Goal: Task Accomplishment & Management: Complete application form

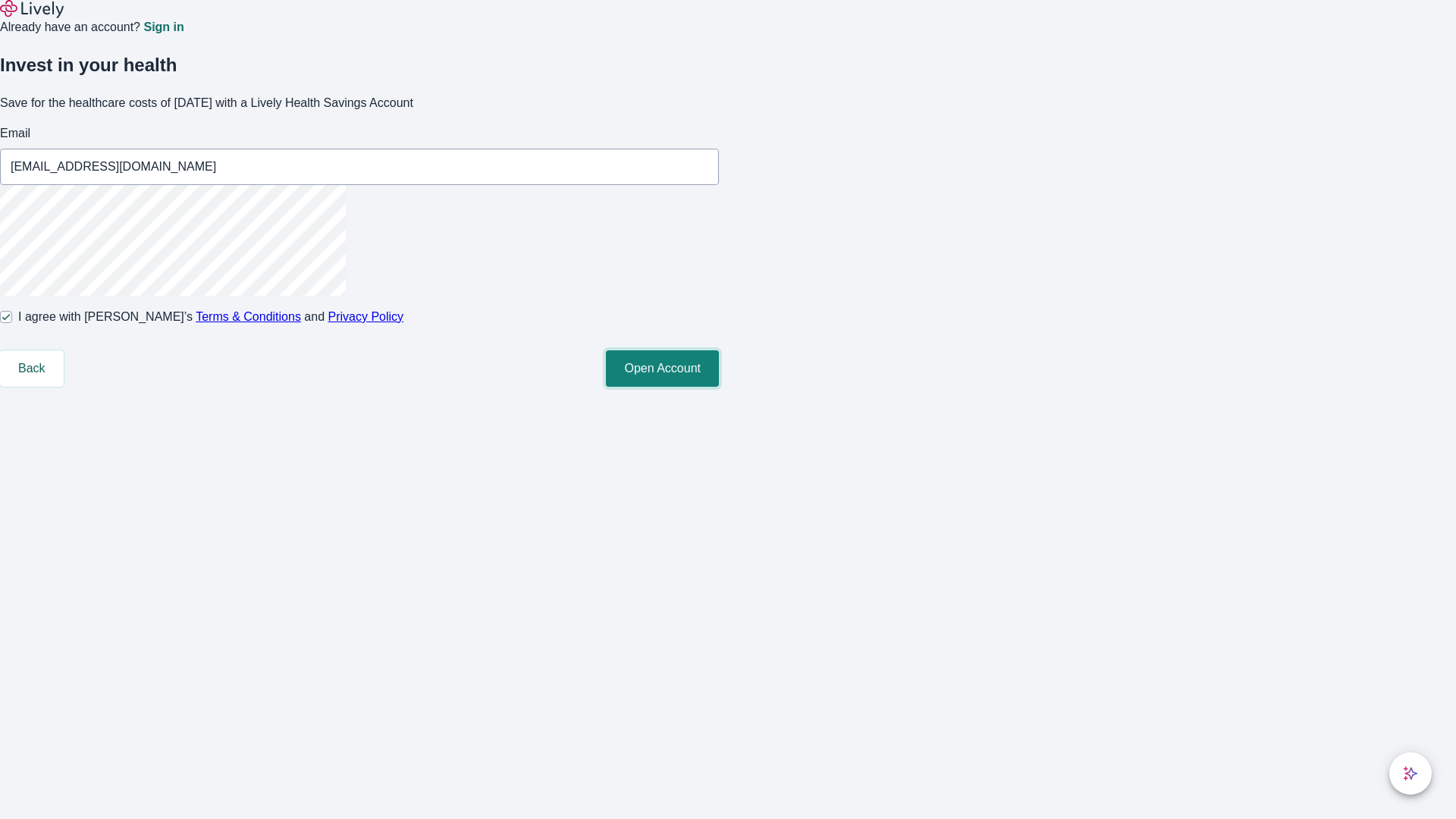
click at [719, 387] on button "Open Account" at bounding box center [662, 368] width 113 height 37
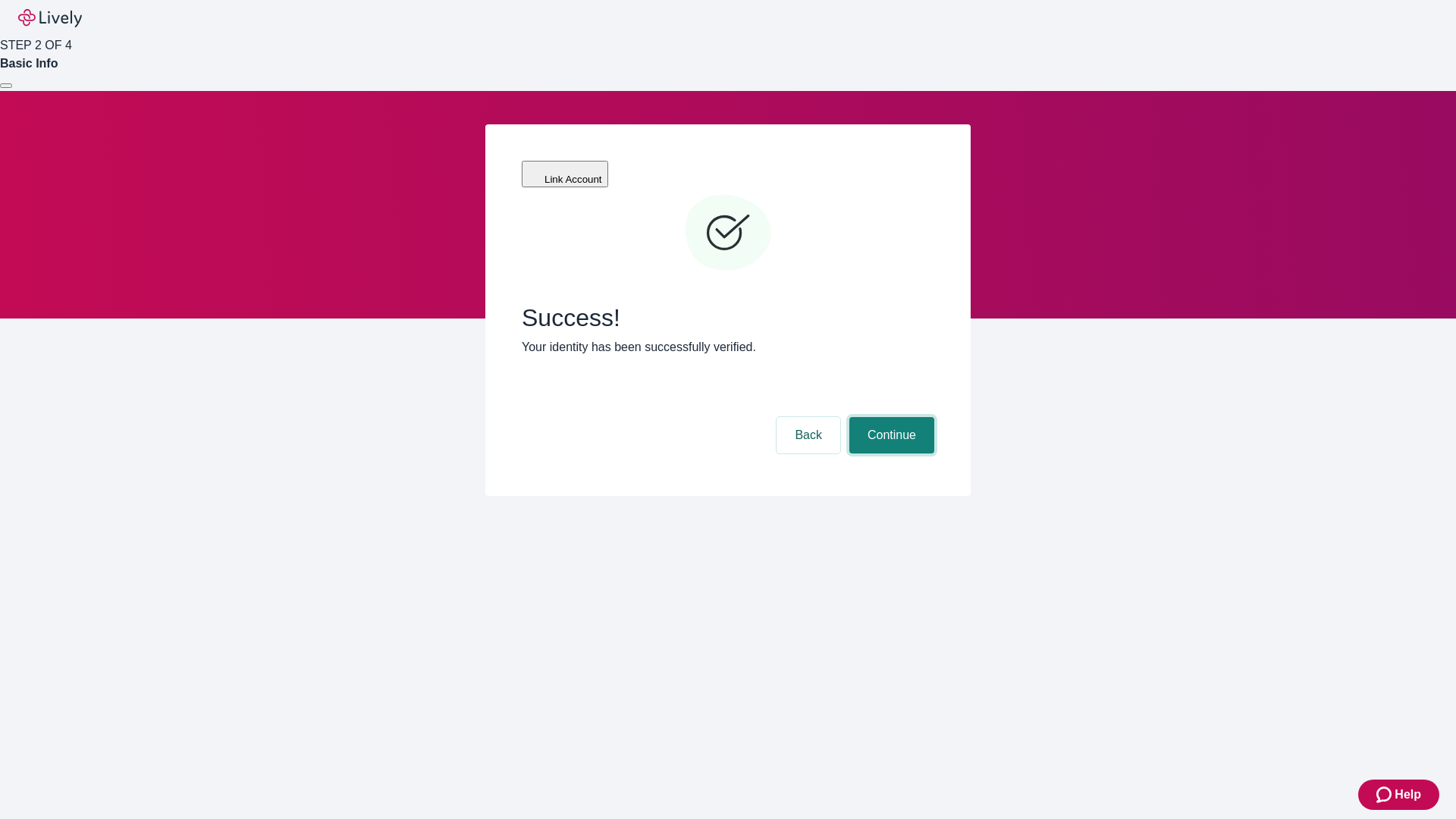
click at [889, 417] on button "Continue" at bounding box center [892, 435] width 85 height 37
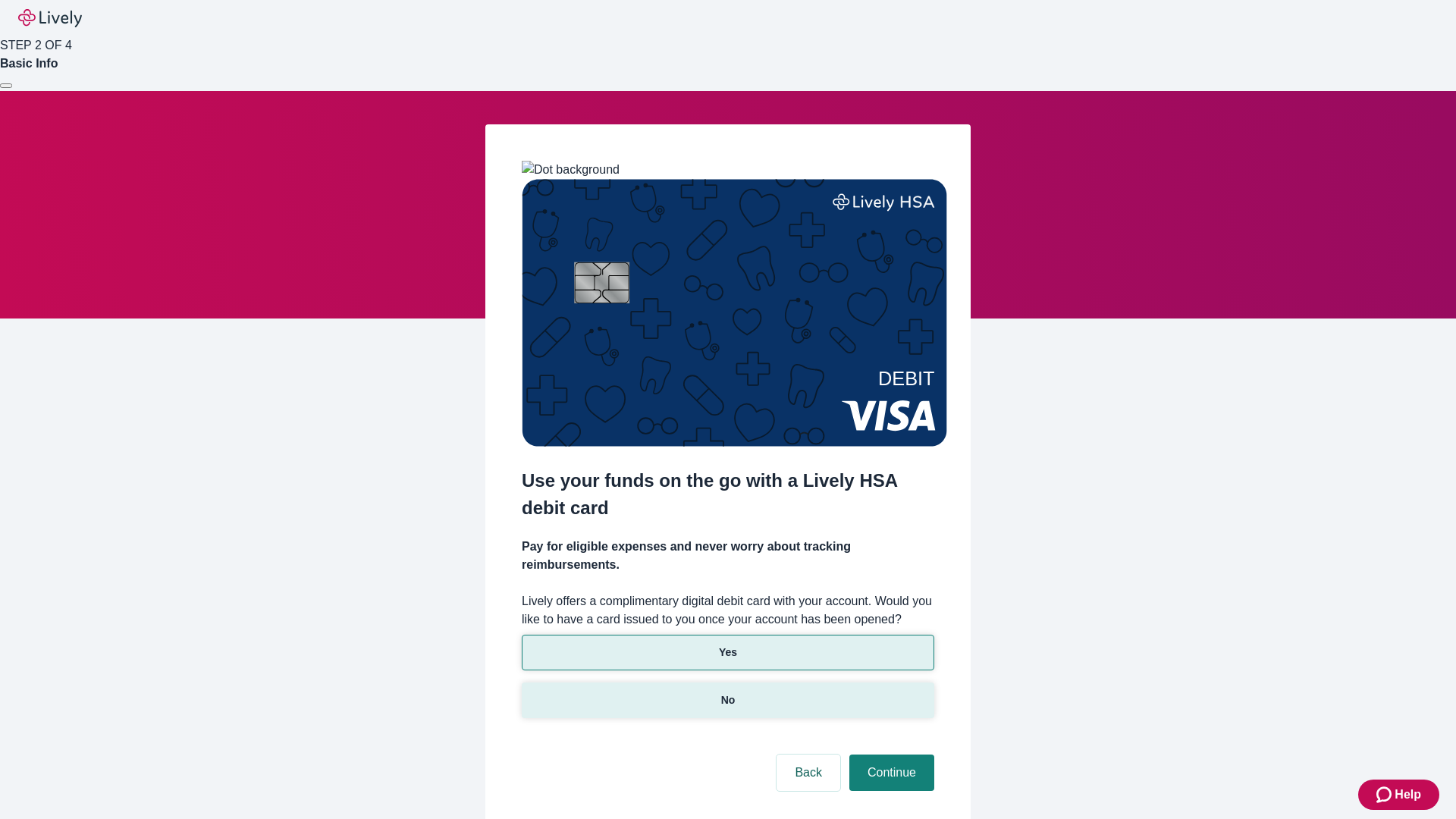
click at [728, 693] on p "No" at bounding box center [728, 701] width 15 height 16
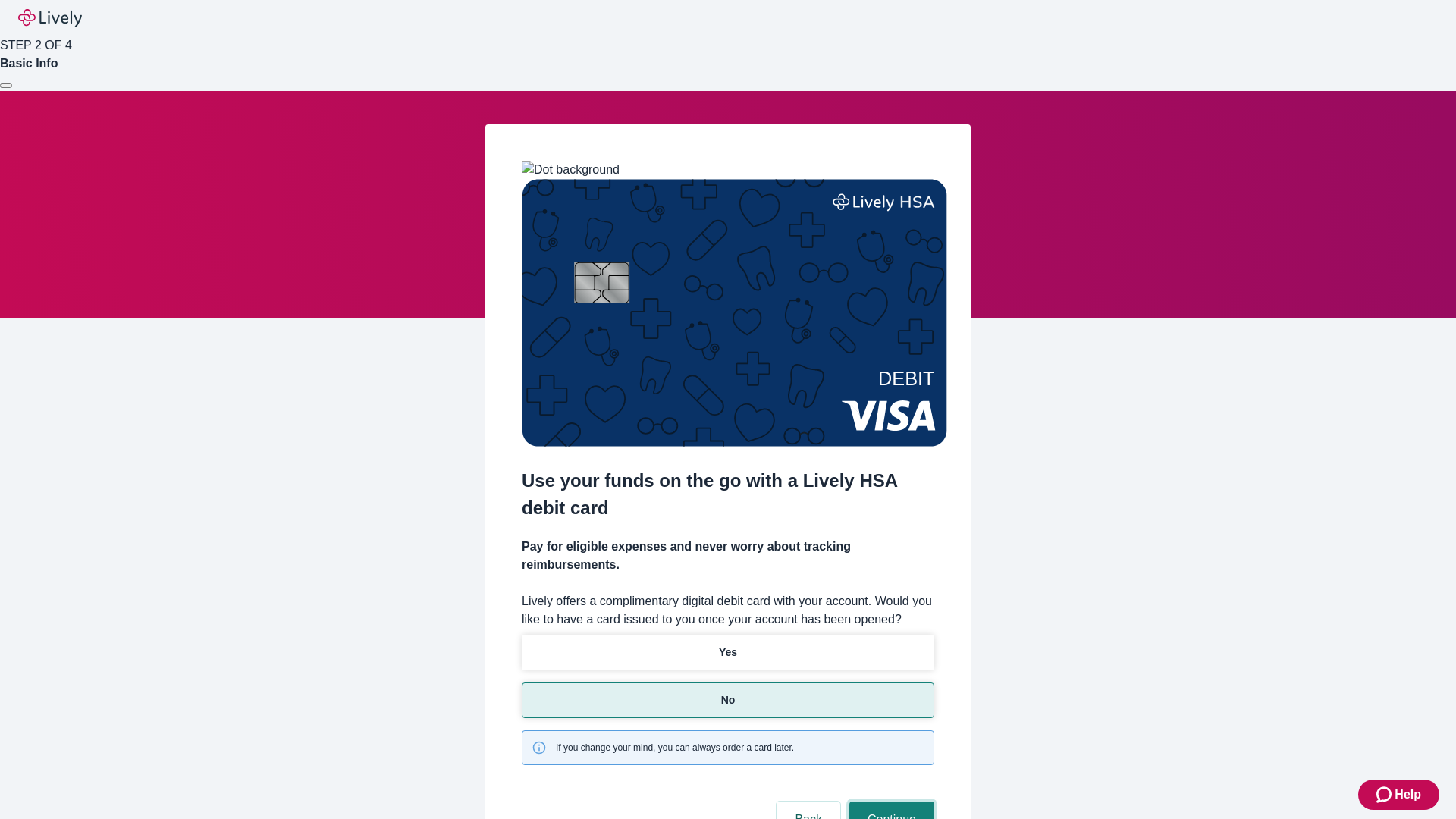
click at [889, 802] on button "Continue" at bounding box center [892, 820] width 85 height 37
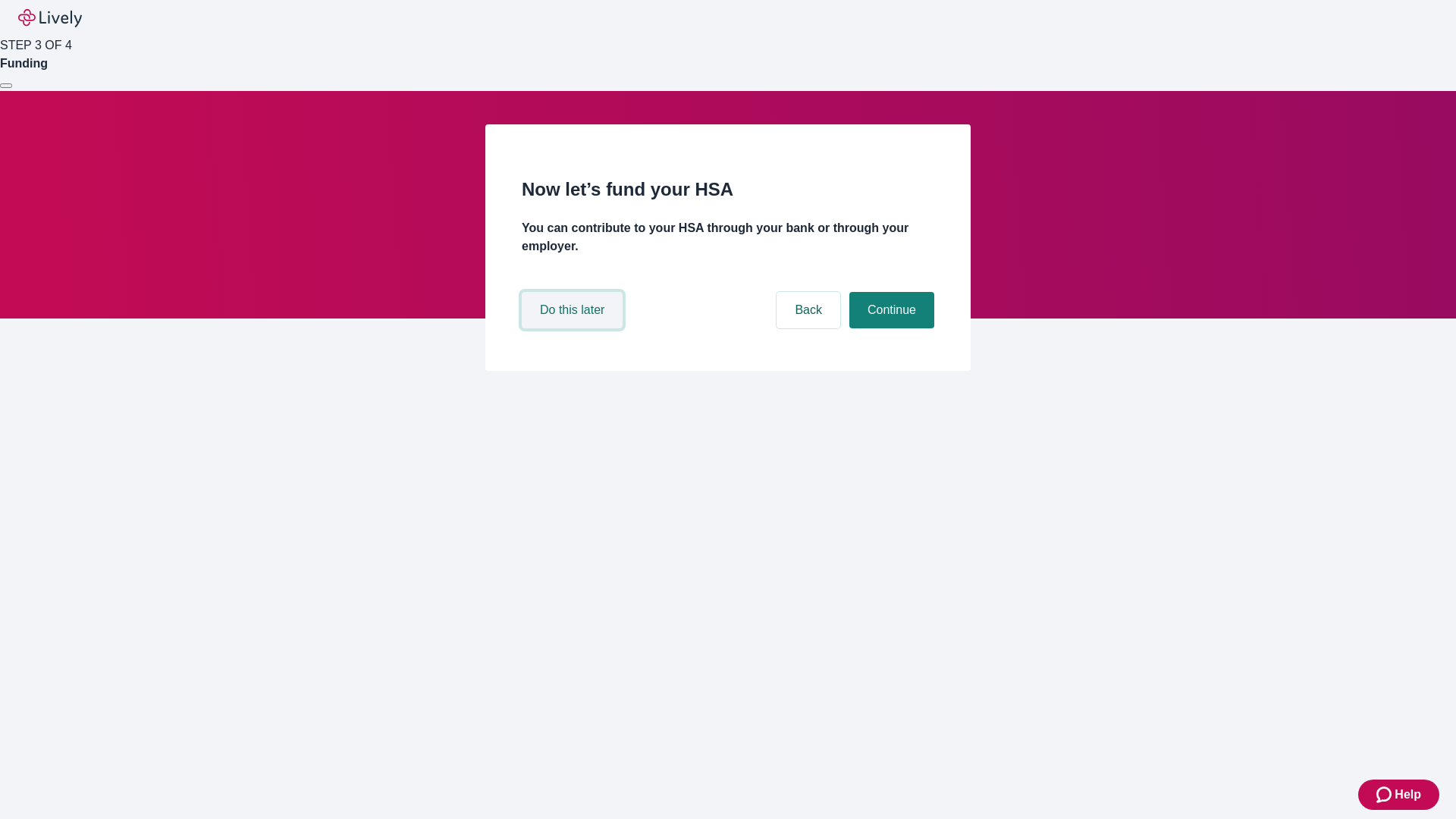
click at [574, 328] on button "Do this later" at bounding box center [572, 310] width 101 height 37
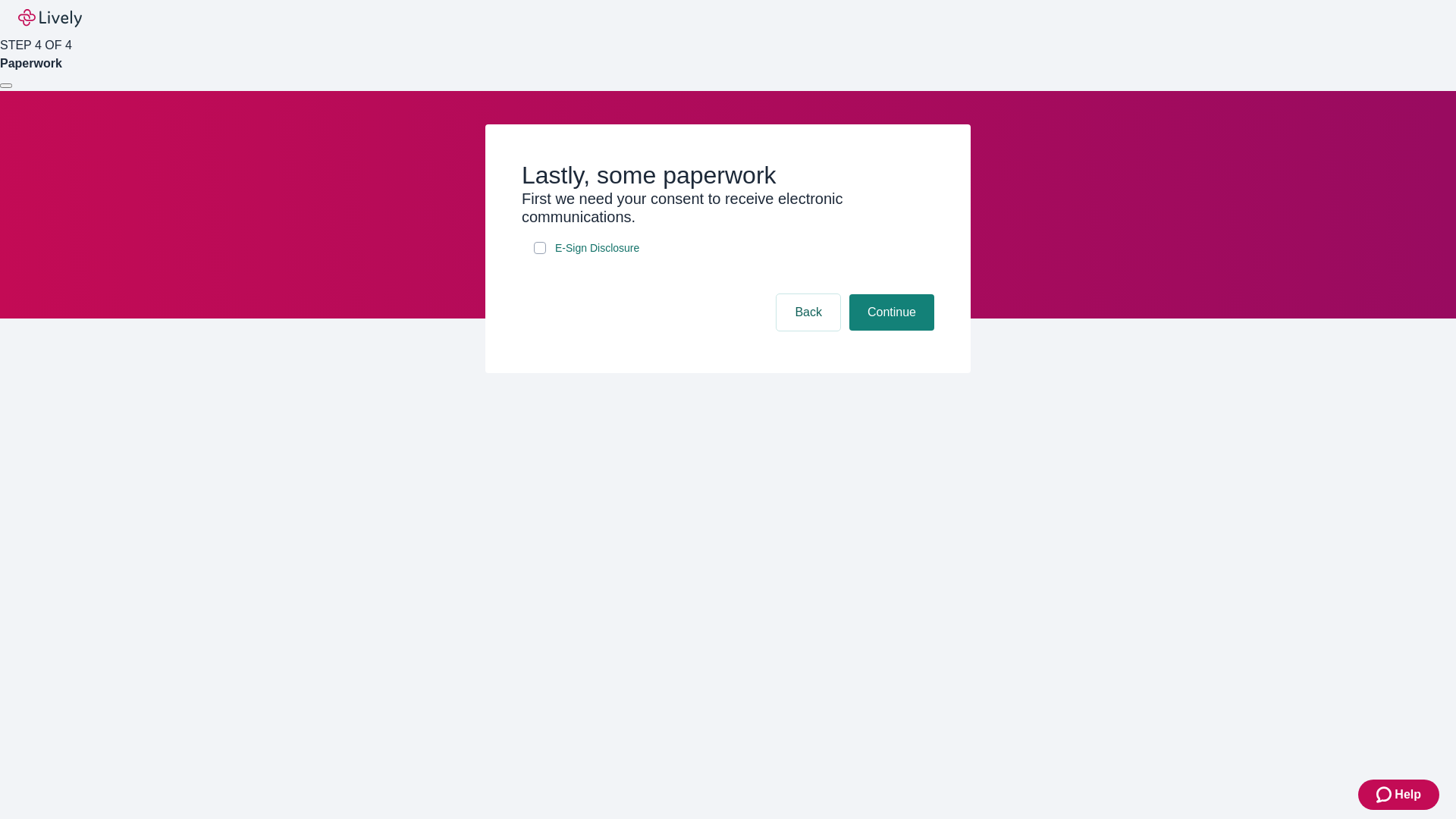
click at [540, 254] on input "E-Sign Disclosure" at bounding box center [540, 248] width 12 height 12
checkbox input "true"
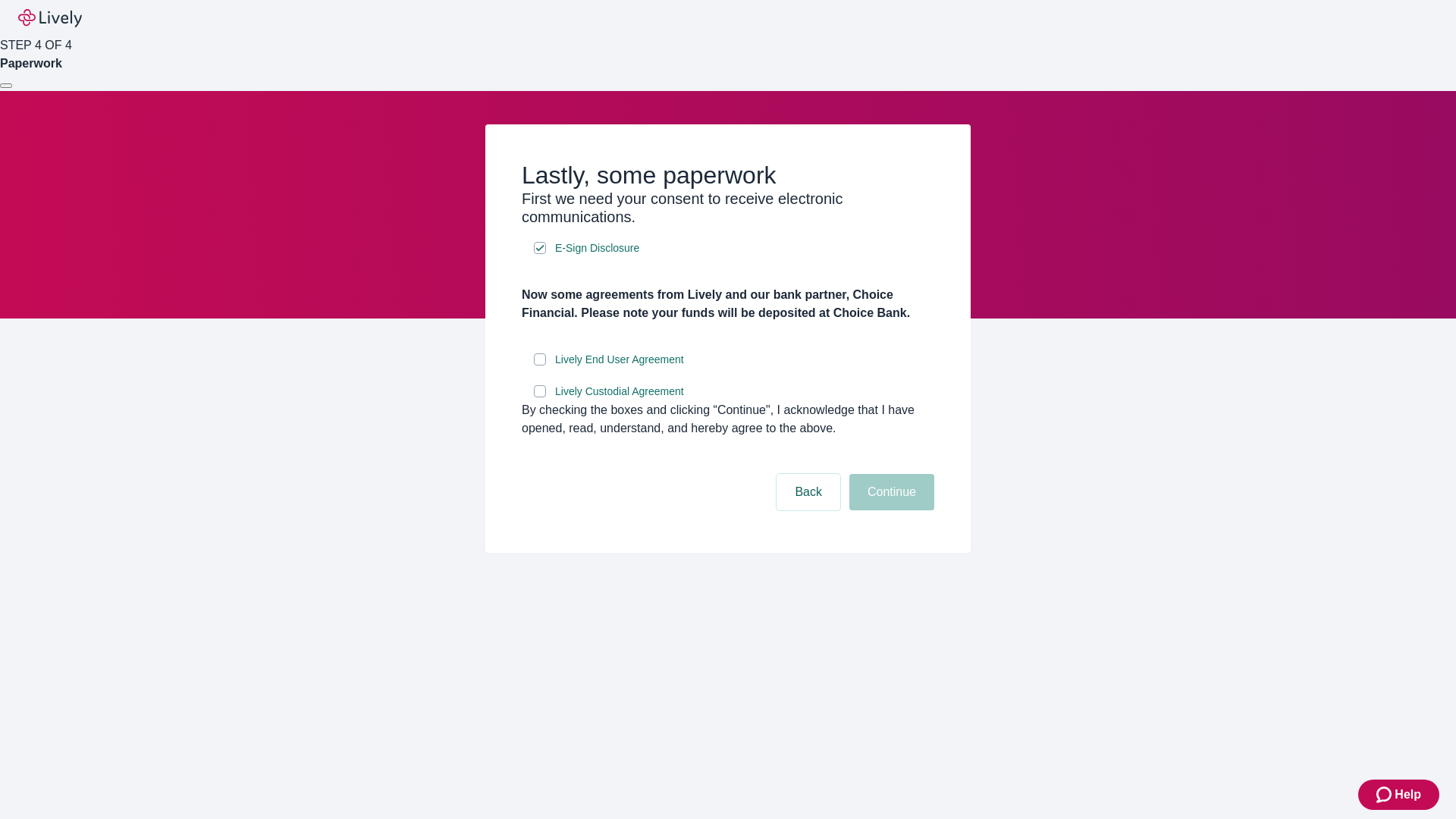
click at [540, 366] on input "Lively End User Agreement" at bounding box center [540, 360] width 12 height 12
checkbox input "true"
click at [540, 398] on input "Lively Custodial Agreement" at bounding box center [540, 392] width 12 height 12
checkbox input "true"
click at [889, 511] on button "Continue" at bounding box center [892, 492] width 85 height 37
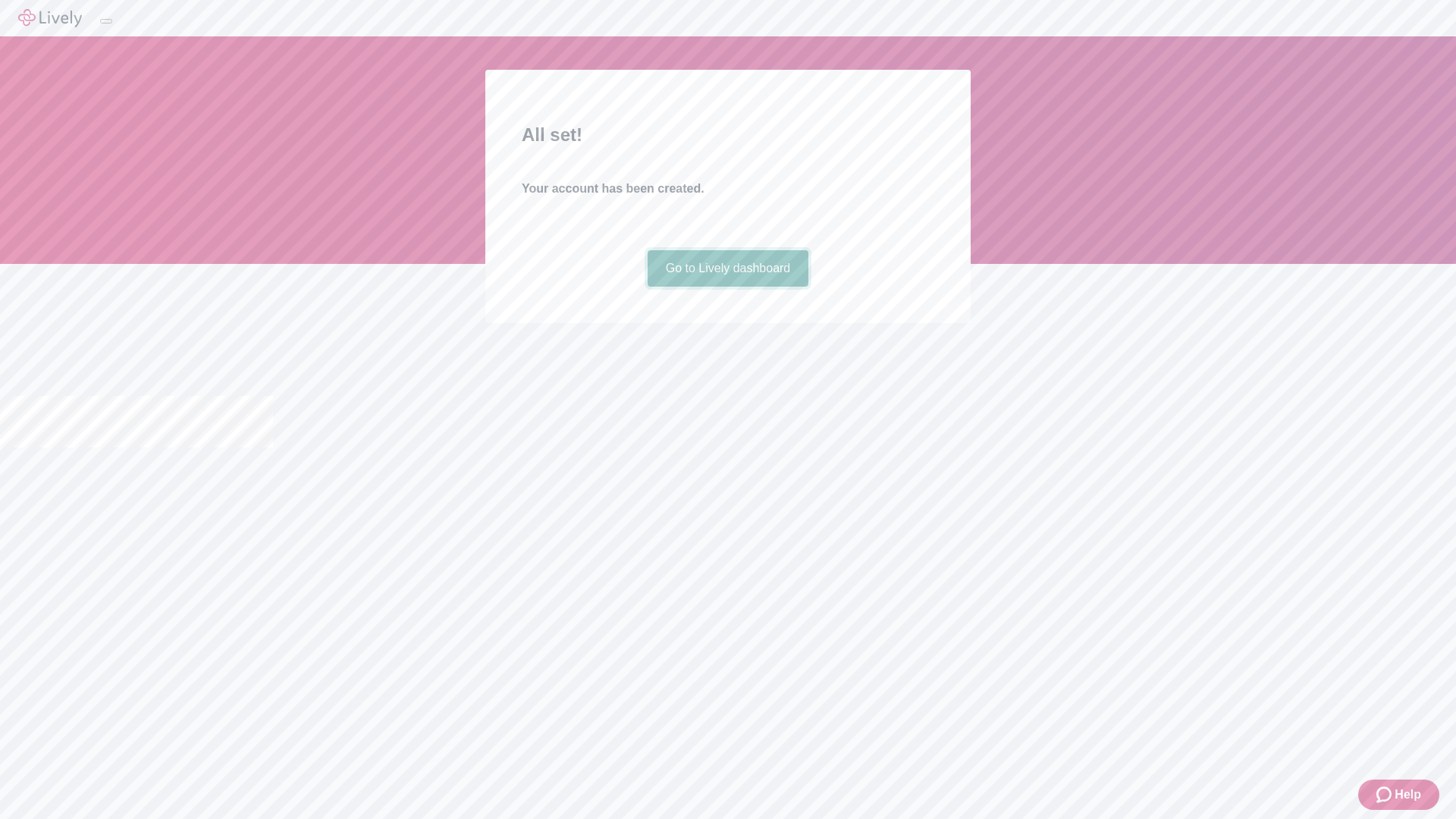
click at [728, 287] on link "Go to Lively dashboard" at bounding box center [728, 268] width 162 height 37
